Goal: Information Seeking & Learning: Learn about a topic

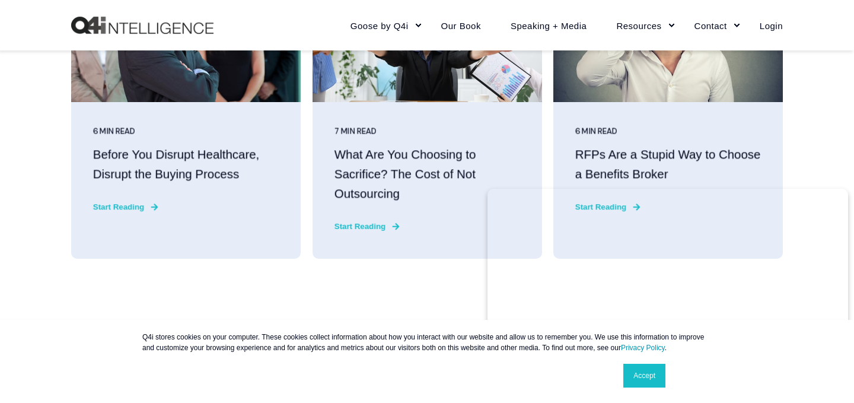
scroll to position [3123, 0]
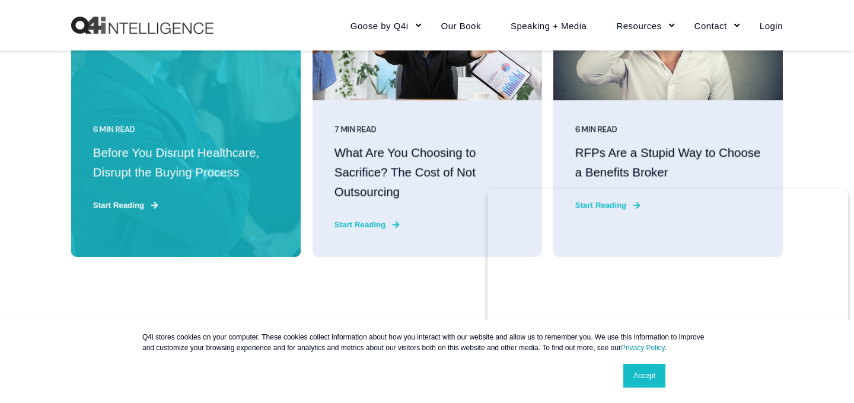
click at [151, 157] on "Before You Disrupt Healthcare, Disrupt the Buying Process" at bounding box center [186, 163] width 186 height 39
